Goal: Information Seeking & Learning: Compare options

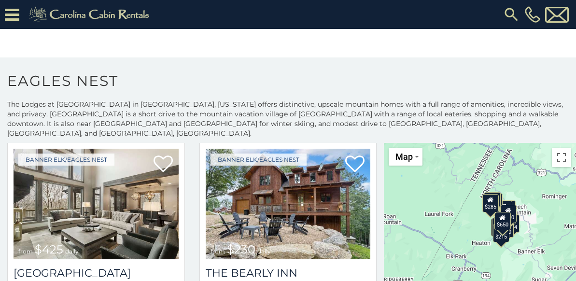
scroll to position [243, 0]
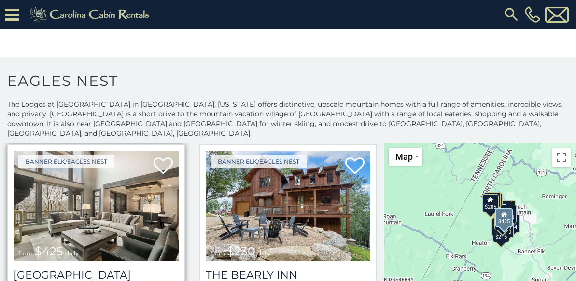
click at [95, 204] on img at bounding box center [96, 206] width 165 height 110
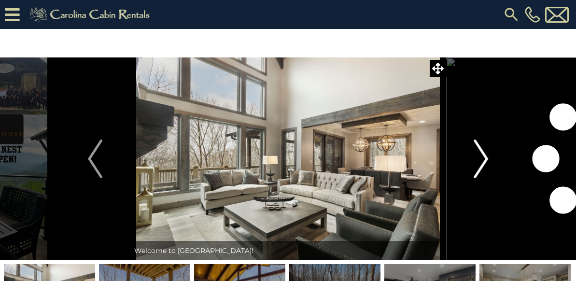
click at [478, 154] on img "Next" at bounding box center [480, 158] width 14 height 39
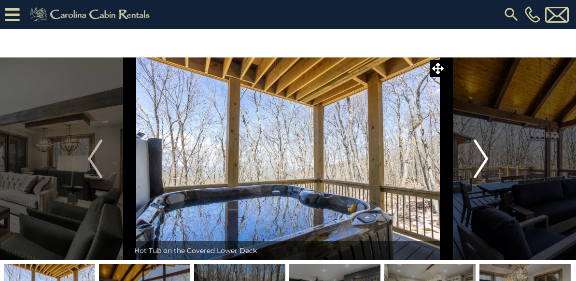
click at [480, 154] on img "Next" at bounding box center [480, 158] width 14 height 39
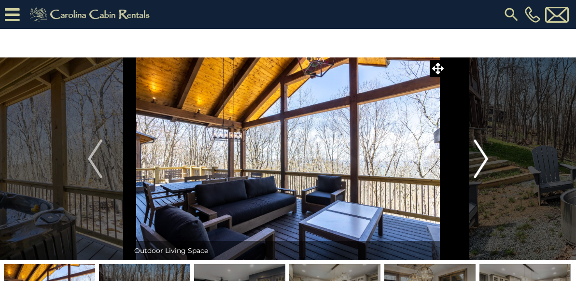
click at [480, 154] on img "Next" at bounding box center [480, 158] width 14 height 39
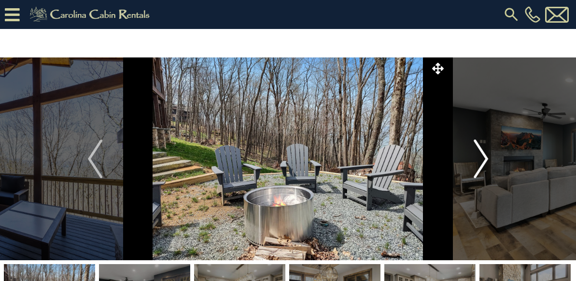
click at [480, 154] on img "Next" at bounding box center [480, 158] width 14 height 39
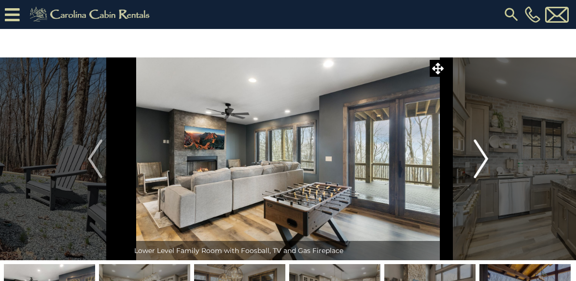
click at [480, 154] on img "Next" at bounding box center [480, 158] width 14 height 39
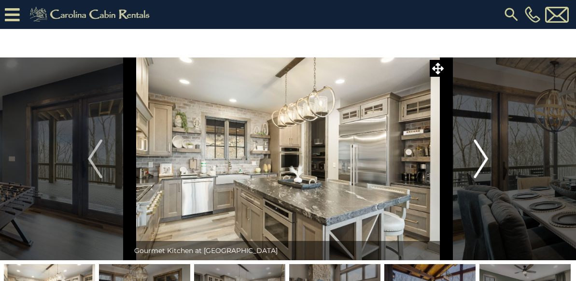
click at [480, 154] on img "Next" at bounding box center [480, 158] width 14 height 39
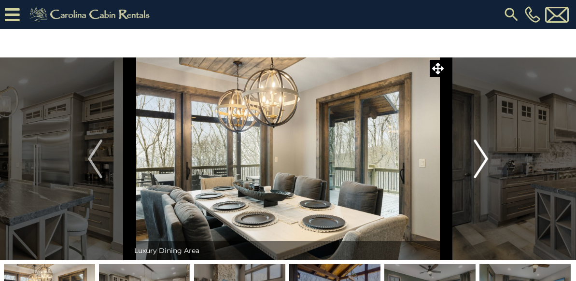
click at [480, 154] on img "Next" at bounding box center [480, 158] width 14 height 39
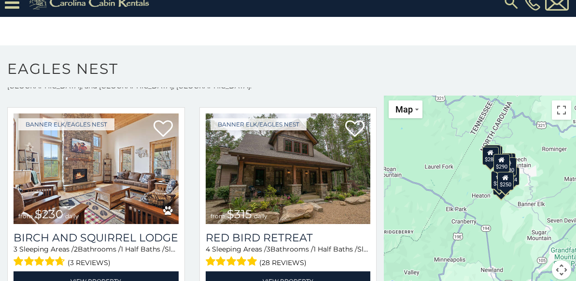
scroll to position [1031, 0]
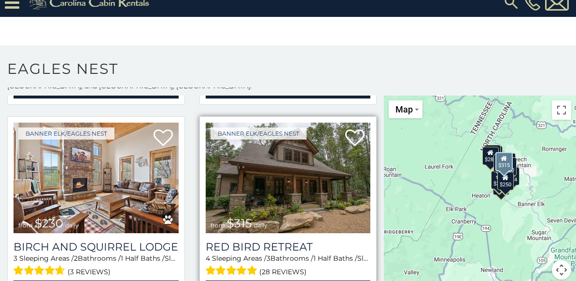
click at [309, 178] on img at bounding box center [288, 178] width 165 height 110
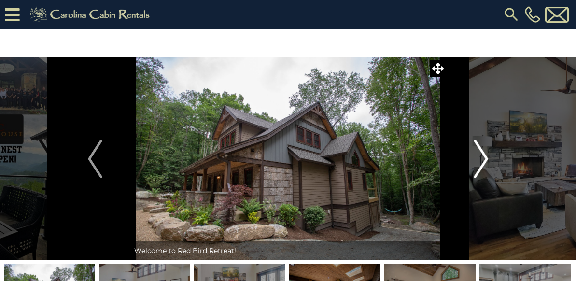
click at [481, 151] on img "Next" at bounding box center [480, 158] width 14 height 39
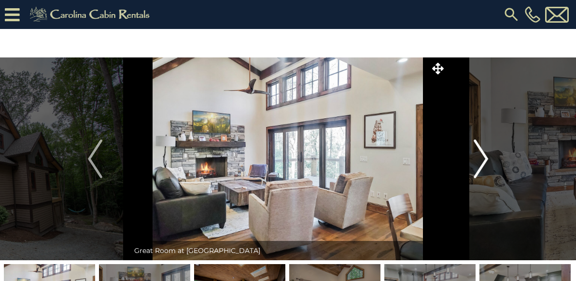
click at [481, 151] on img "Next" at bounding box center [480, 158] width 14 height 39
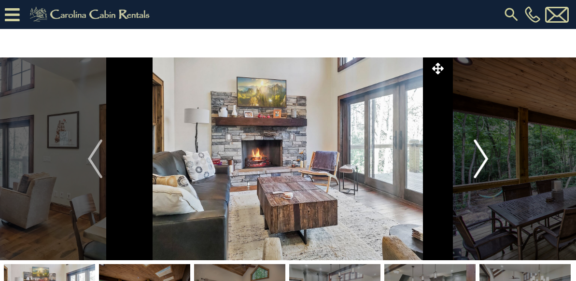
click at [481, 151] on img "Next" at bounding box center [480, 158] width 14 height 39
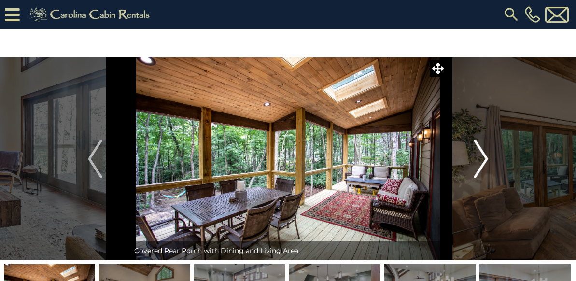
click at [481, 151] on img "Next" at bounding box center [480, 158] width 14 height 39
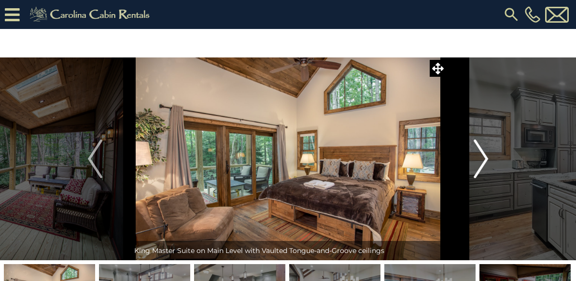
click at [481, 151] on img "Next" at bounding box center [480, 158] width 14 height 39
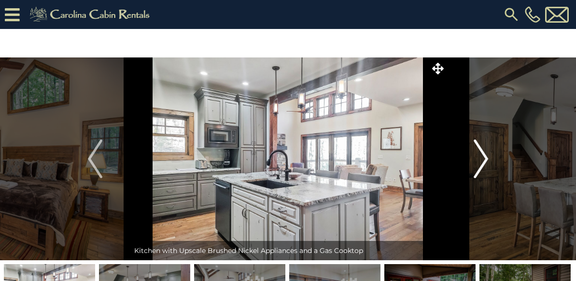
click at [481, 151] on img "Next" at bounding box center [480, 158] width 14 height 39
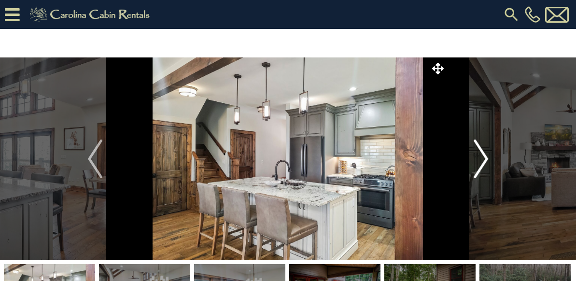
click at [481, 151] on img "Next" at bounding box center [480, 158] width 14 height 39
